Goal: Browse casually

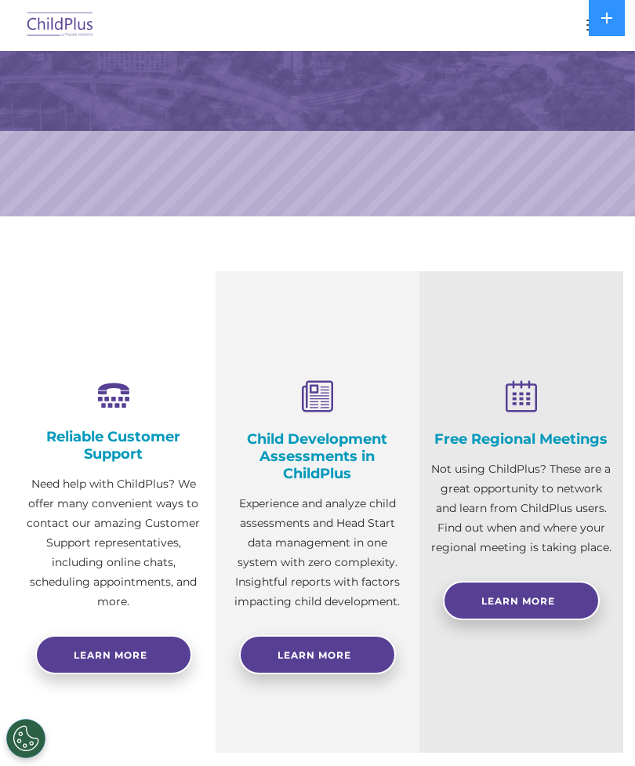
scroll to position [242, 0]
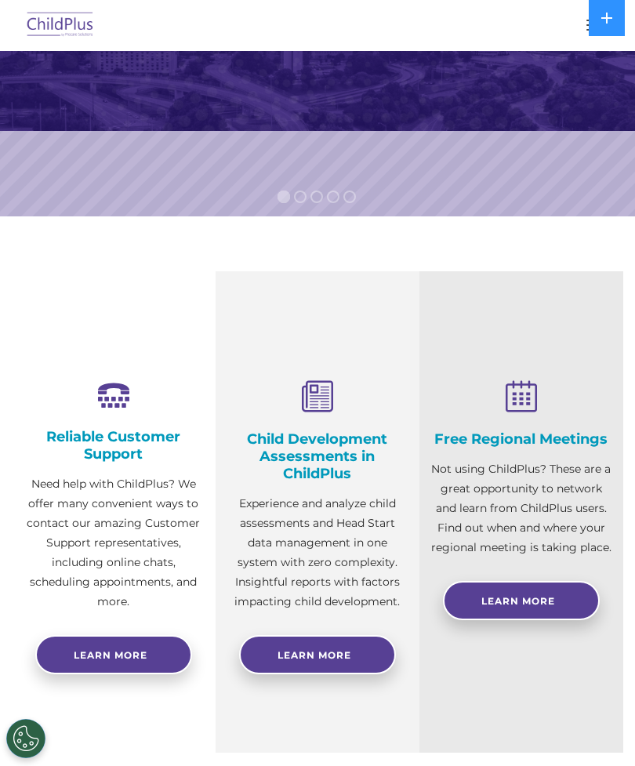
select select "MEDIUM"
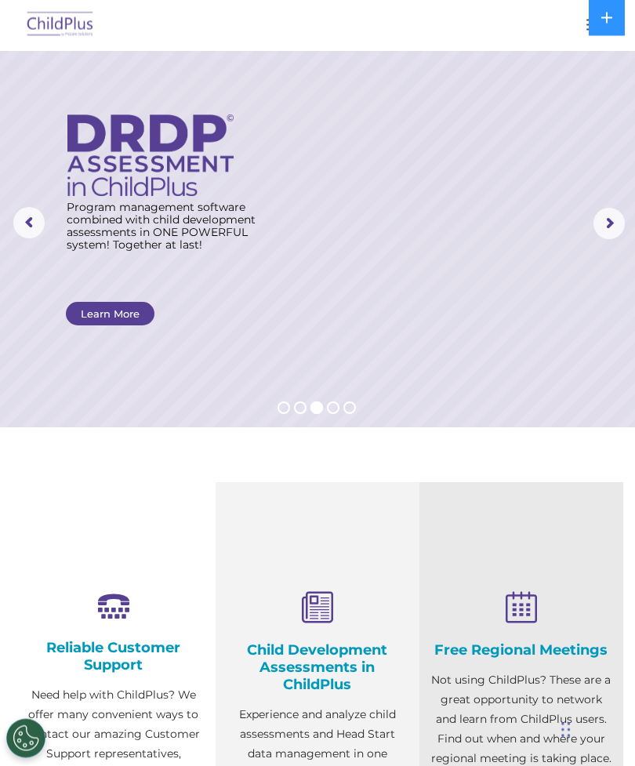
scroll to position [0, 0]
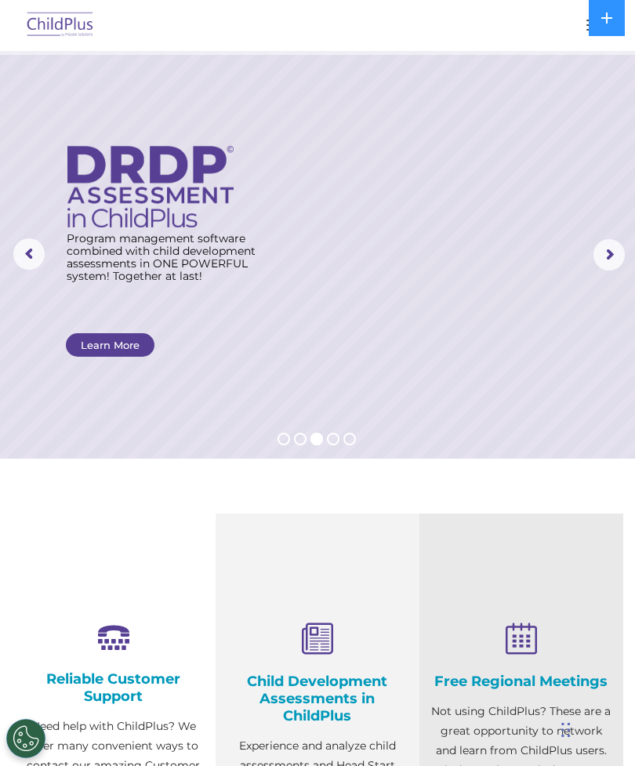
click at [601, 16] on icon at bounding box center [607, 18] width 13 height 13
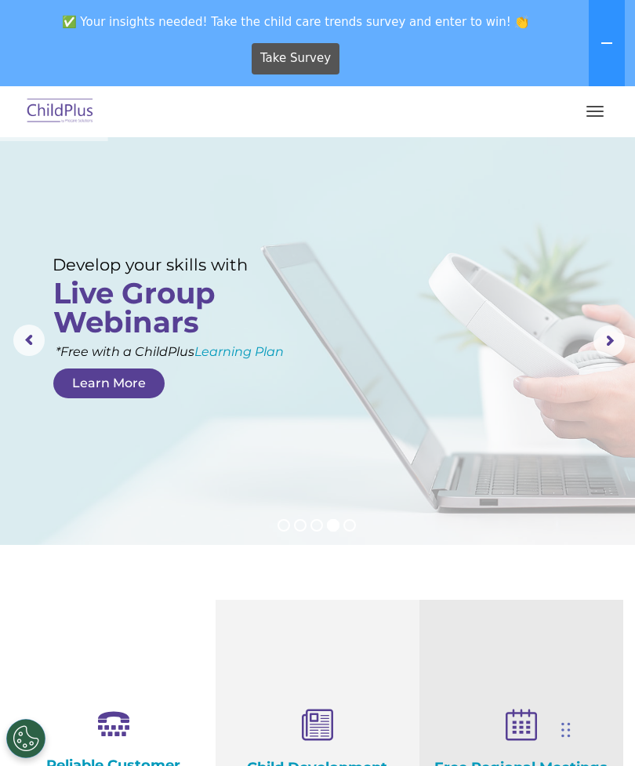
click at [598, 118] on button "button" at bounding box center [595, 111] width 33 height 25
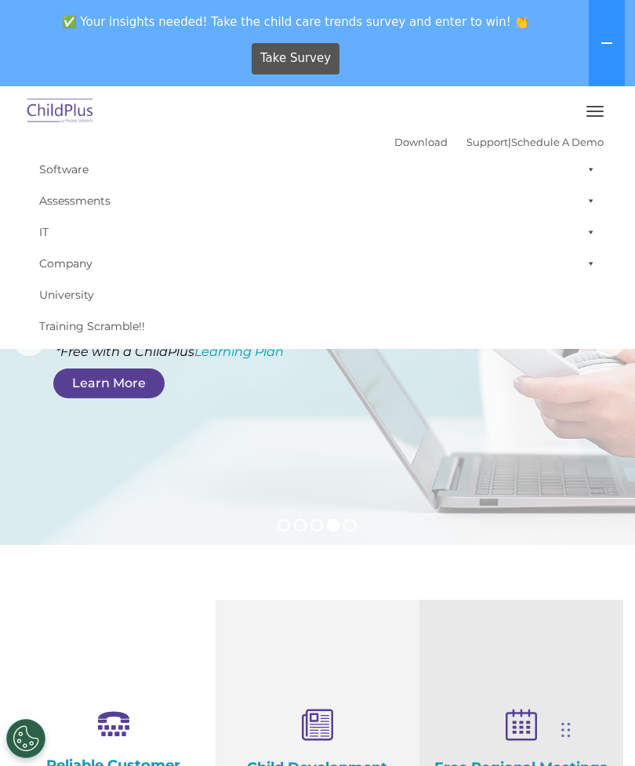
click at [579, 112] on button "button" at bounding box center [595, 111] width 33 height 25
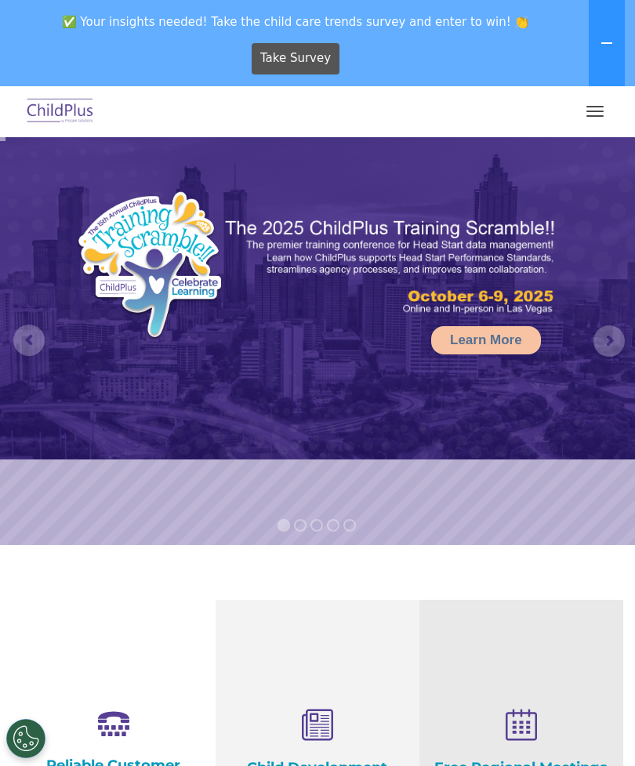
select select "MEDIUM"
click at [581, 107] on button "button" at bounding box center [595, 111] width 33 height 25
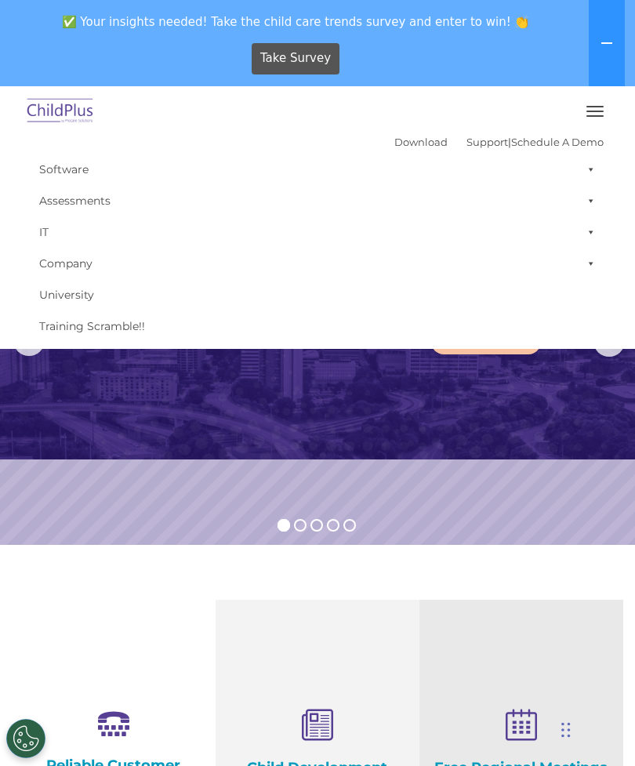
click at [589, 123] on button "button" at bounding box center [595, 111] width 33 height 25
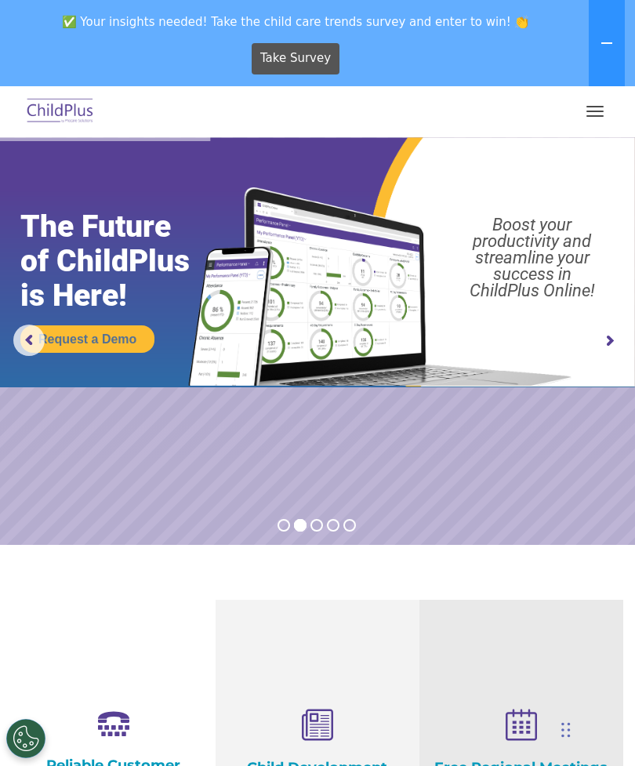
click at [595, 113] on button "button" at bounding box center [595, 111] width 33 height 25
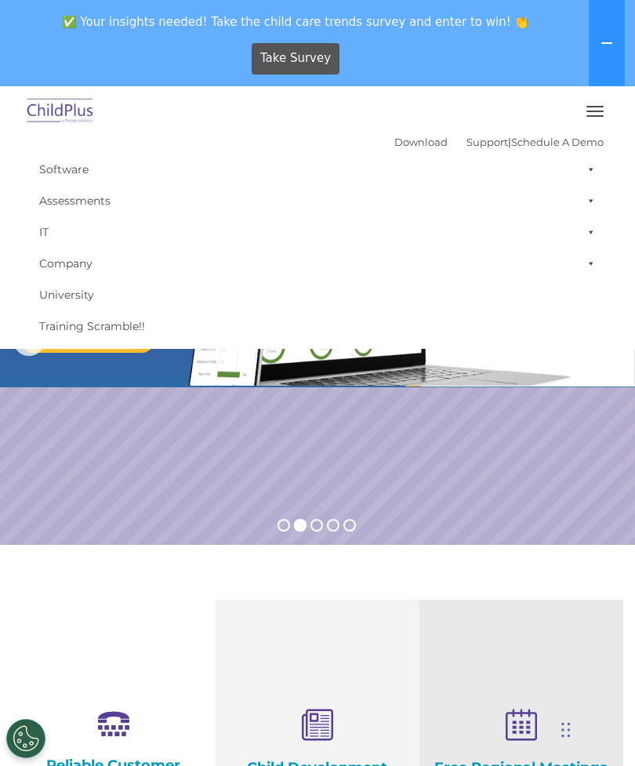
click at [591, 63] on button at bounding box center [607, 43] width 36 height 86
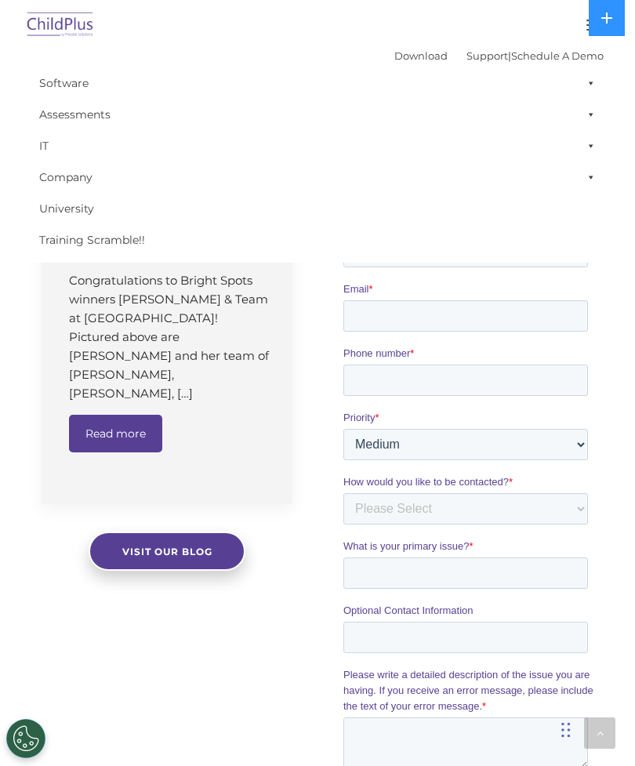
scroll to position [1013, 0]
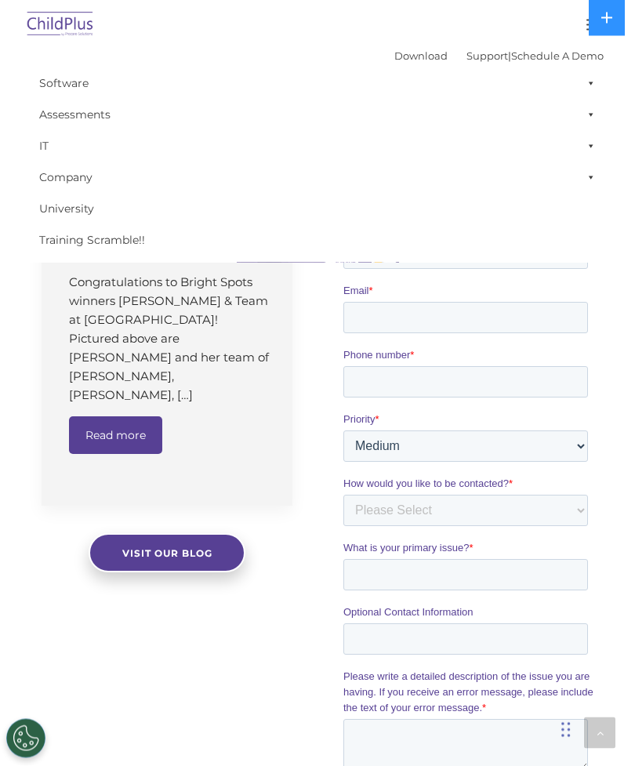
click at [78, 31] on img at bounding box center [61, 25] width 74 height 37
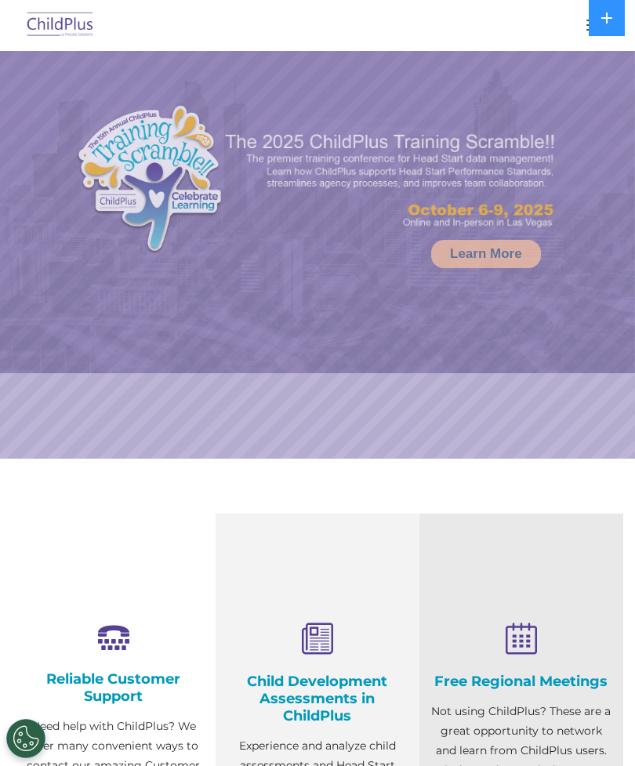
select select "MEDIUM"
